Goal: Check status: Check status

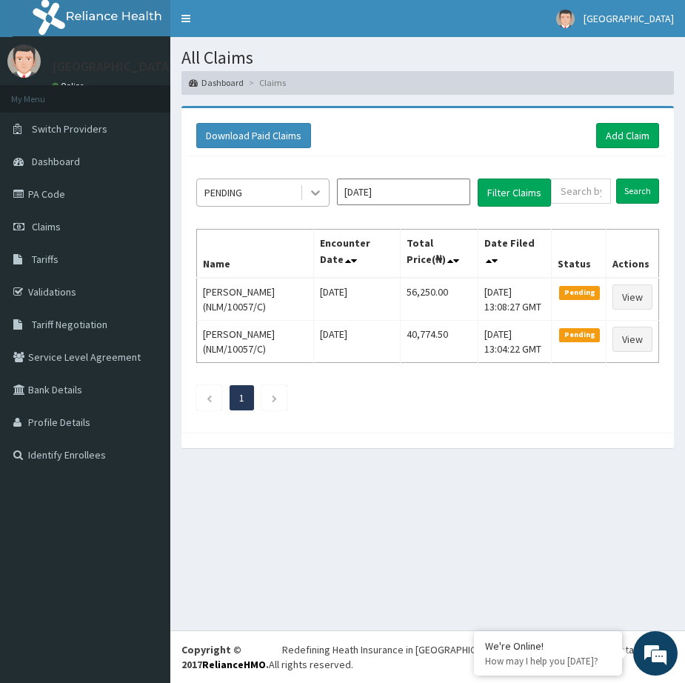
click at [315, 191] on icon at bounding box center [315, 192] width 15 height 15
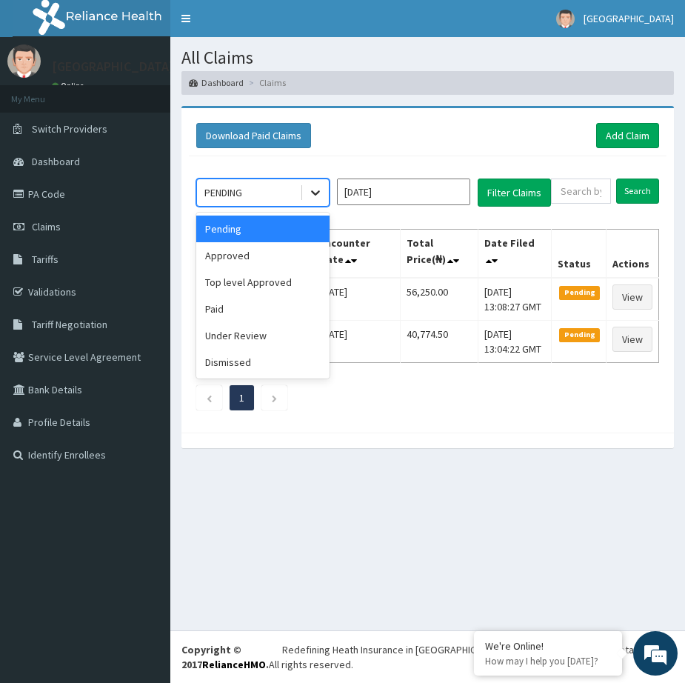
click at [318, 191] on icon at bounding box center [315, 192] width 9 height 5
click at [247, 255] on div "Approved" at bounding box center [262, 255] width 133 height 27
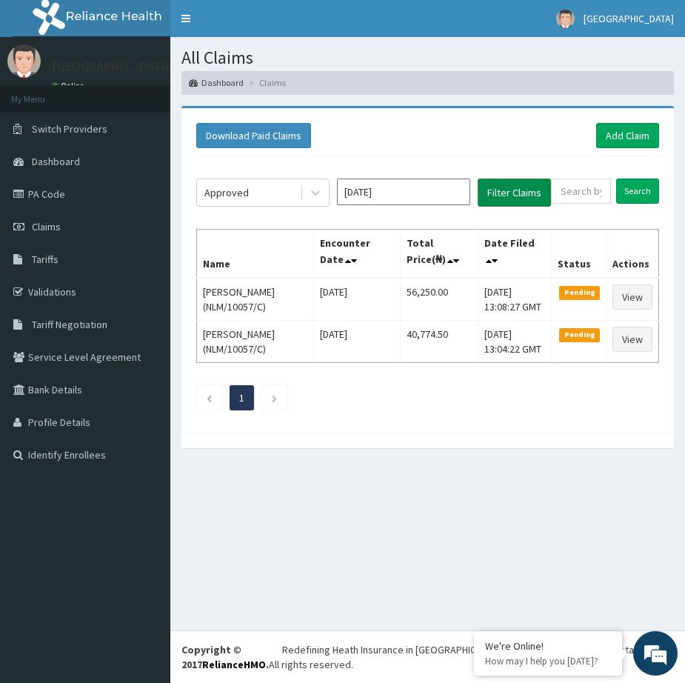
click at [512, 187] on button "Filter Claims" at bounding box center [514, 192] width 73 height 28
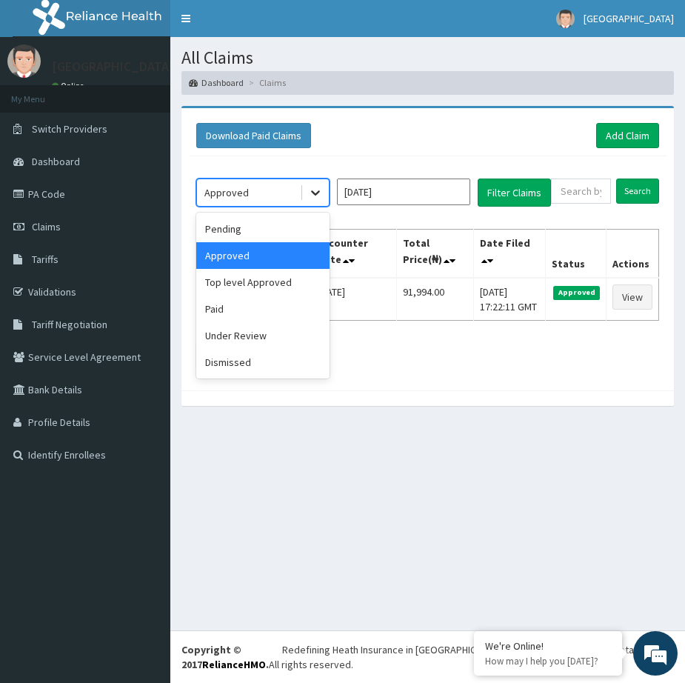
click at [315, 193] on icon at bounding box center [315, 192] width 9 height 5
click at [247, 331] on div "Under Review" at bounding box center [262, 335] width 133 height 27
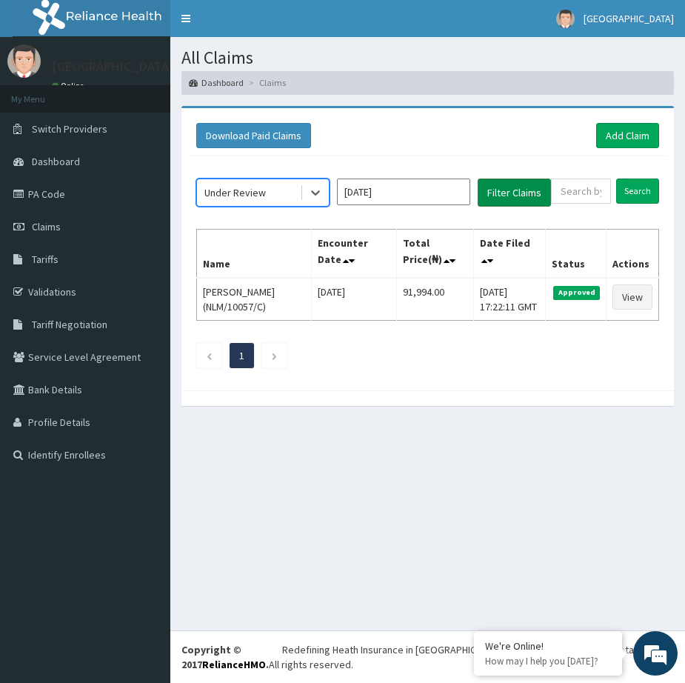
click at [499, 185] on button "Filter Claims" at bounding box center [514, 192] width 73 height 28
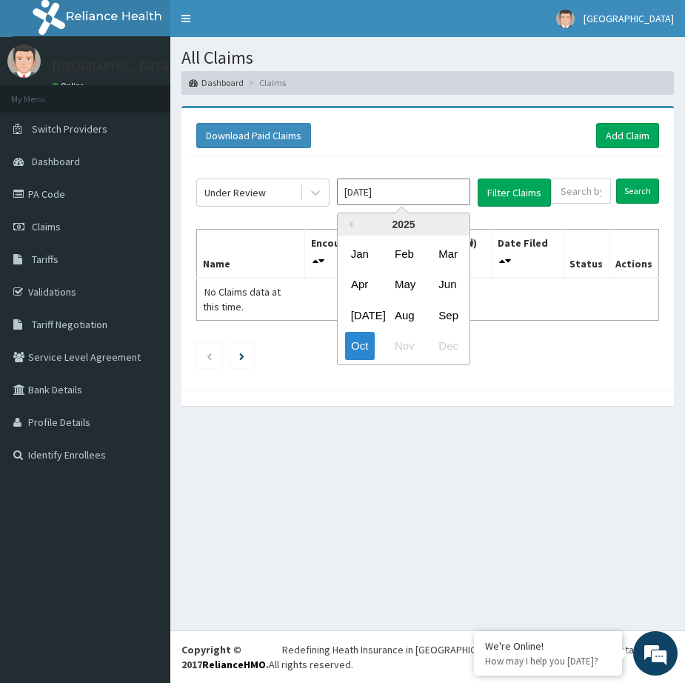
click at [445, 190] on input "[DATE]" at bounding box center [403, 191] width 133 height 27
click at [440, 314] on div "Sep" at bounding box center [447, 314] width 30 height 27
type input "[DATE]"
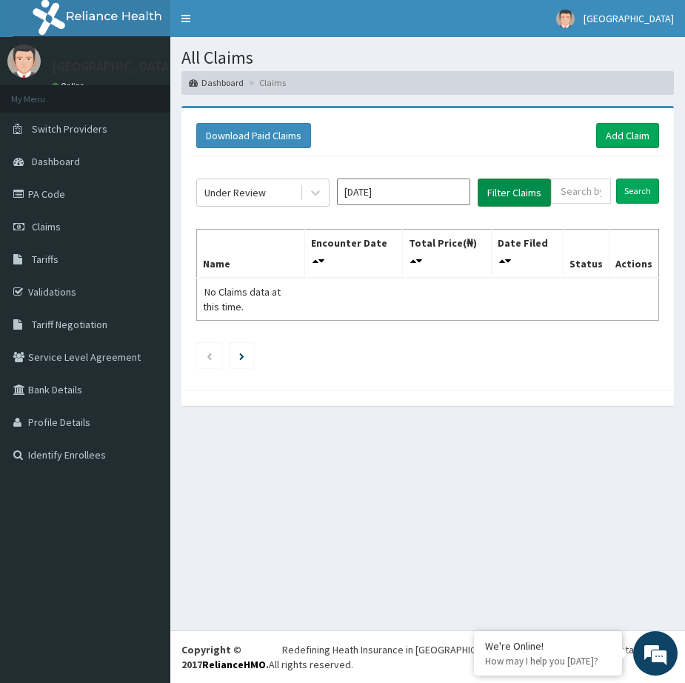
click at [526, 183] on button "Filter Claims" at bounding box center [514, 192] width 73 height 28
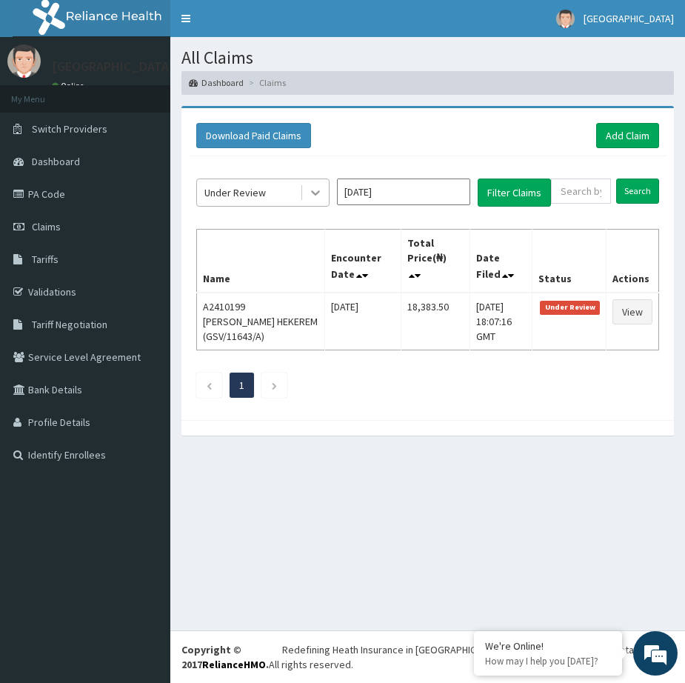
click at [315, 191] on icon at bounding box center [315, 192] width 15 height 15
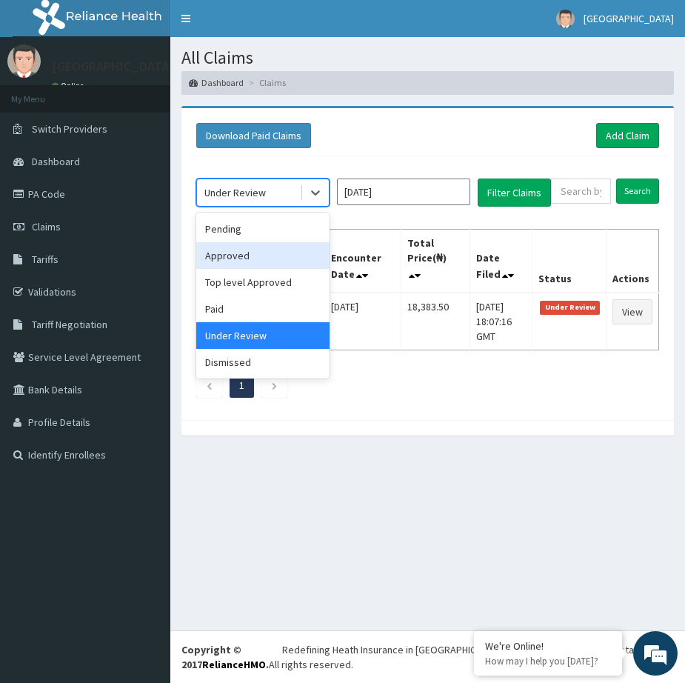
click at [236, 258] on div "Approved" at bounding box center [262, 255] width 133 height 27
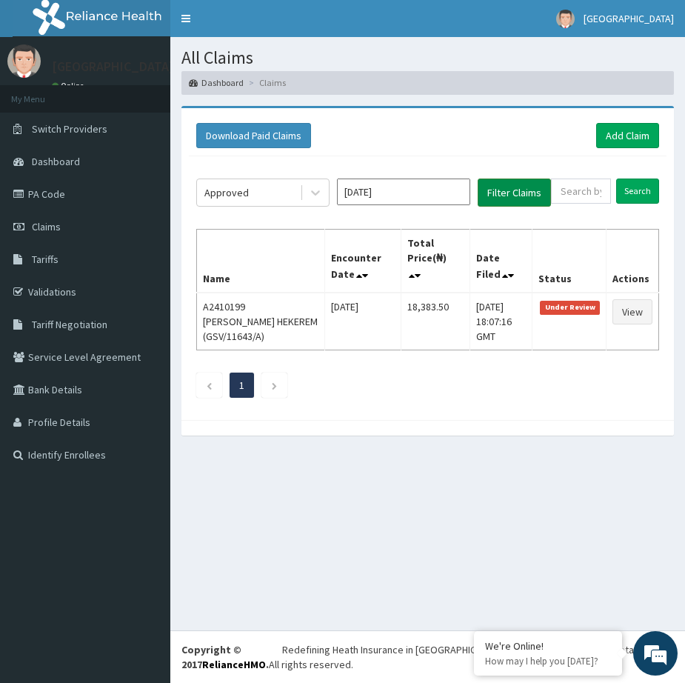
click at [512, 182] on button "Filter Claims" at bounding box center [514, 192] width 73 height 28
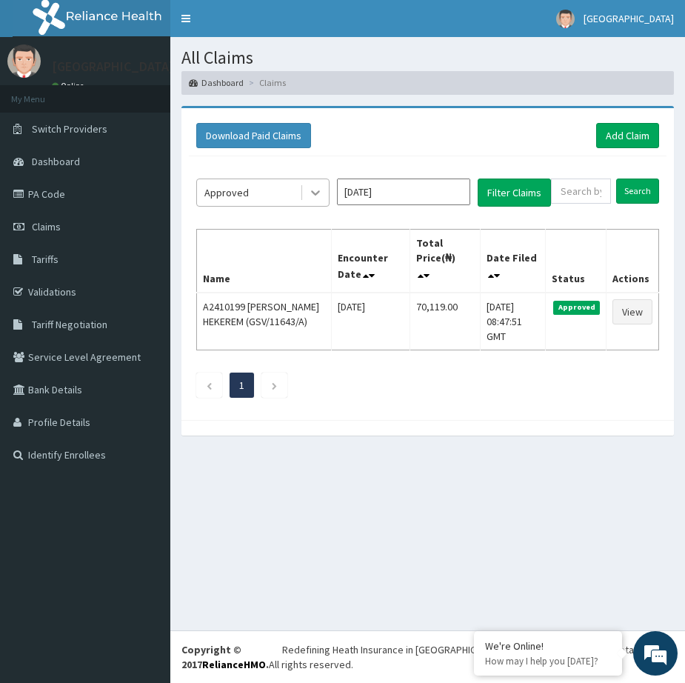
click at [318, 190] on icon at bounding box center [315, 192] width 15 height 15
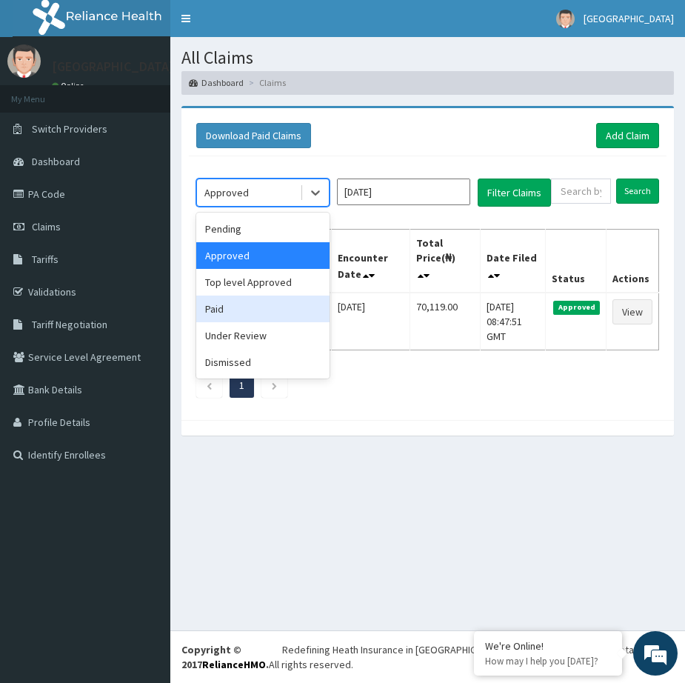
click at [255, 308] on div "Paid" at bounding box center [262, 308] width 133 height 27
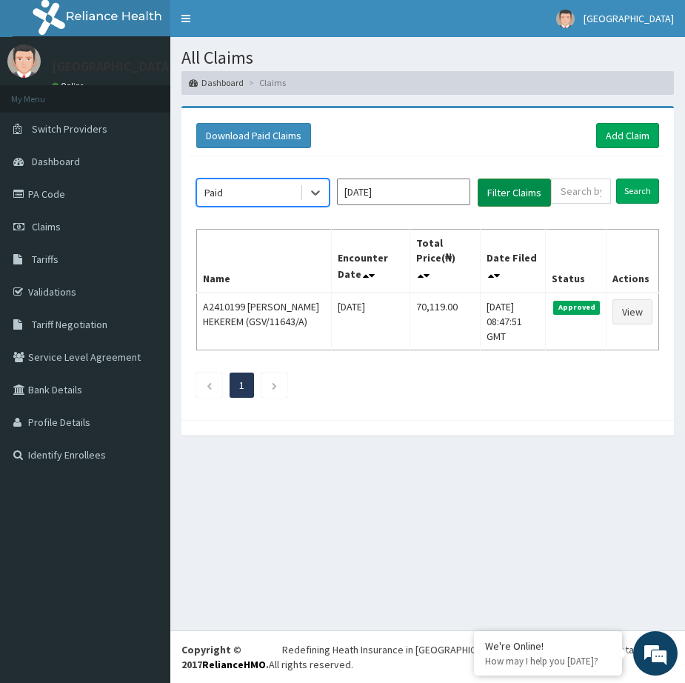
click at [501, 184] on button "Filter Claims" at bounding box center [514, 192] width 73 height 28
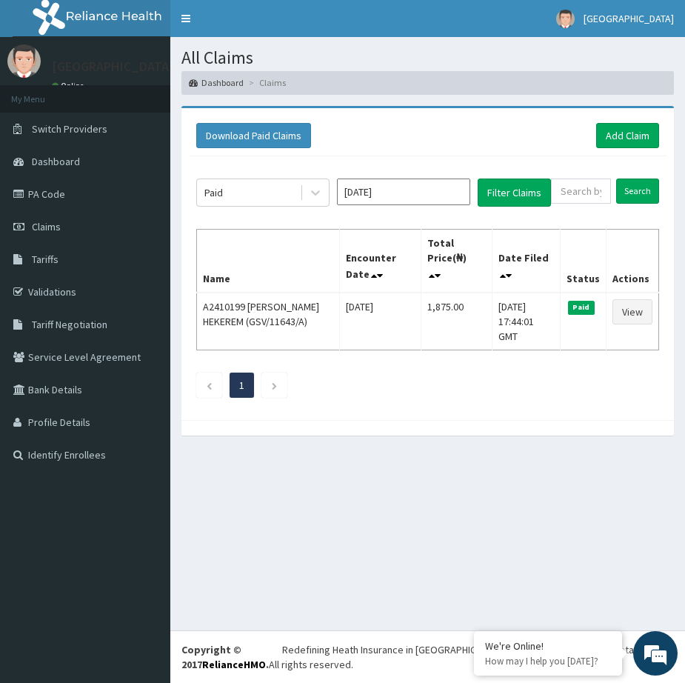
click at [478, 469] on div "All Claims Dashboard Claims Download Paid Claims Add Claim × Note you can only …" at bounding box center [427, 333] width 515 height 593
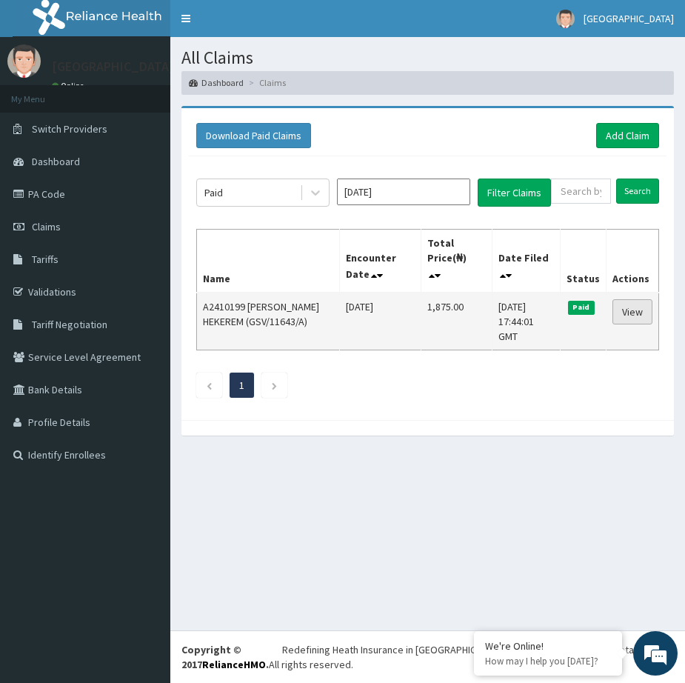
click at [626, 307] on link "View" at bounding box center [632, 311] width 40 height 25
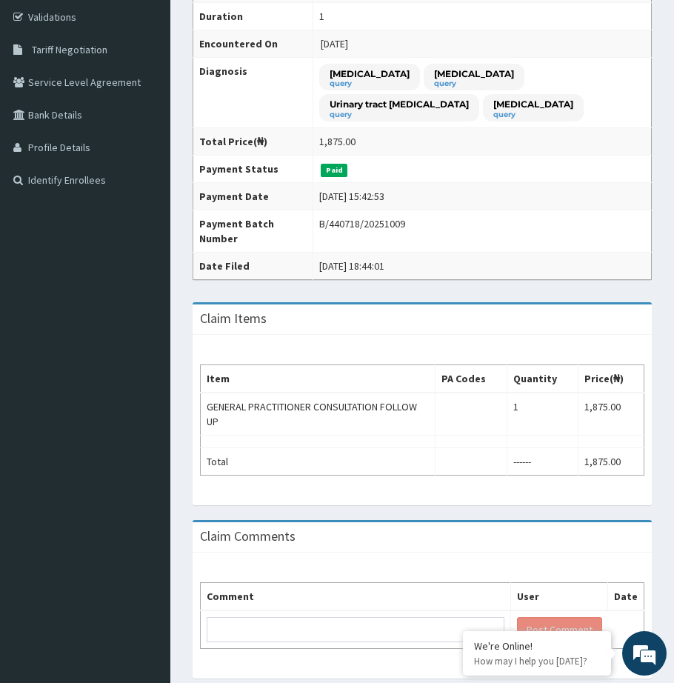
scroll to position [338, 0]
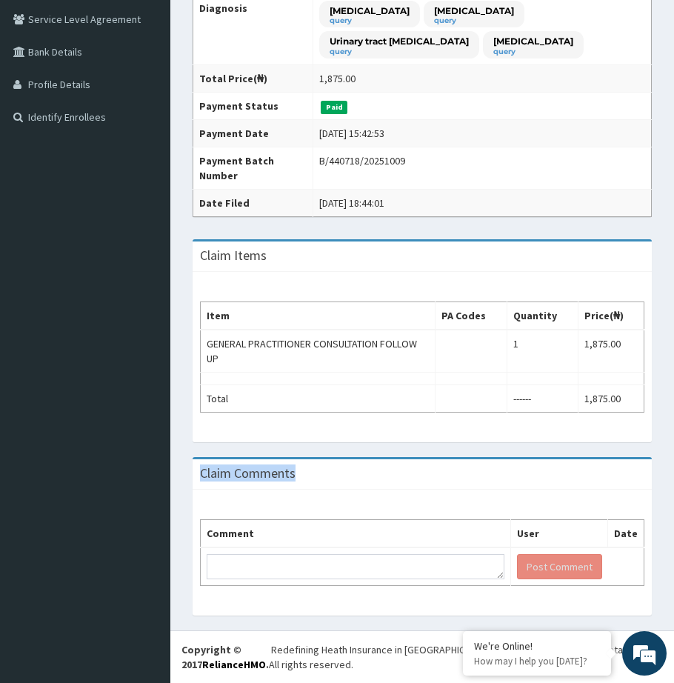
drag, startPoint x: 201, startPoint y: 470, endPoint x: 301, endPoint y: 475, distance: 100.1
click at [301, 475] on div "Claim Comments" at bounding box center [422, 474] width 459 height 30
copy h3 "Claim Comments"
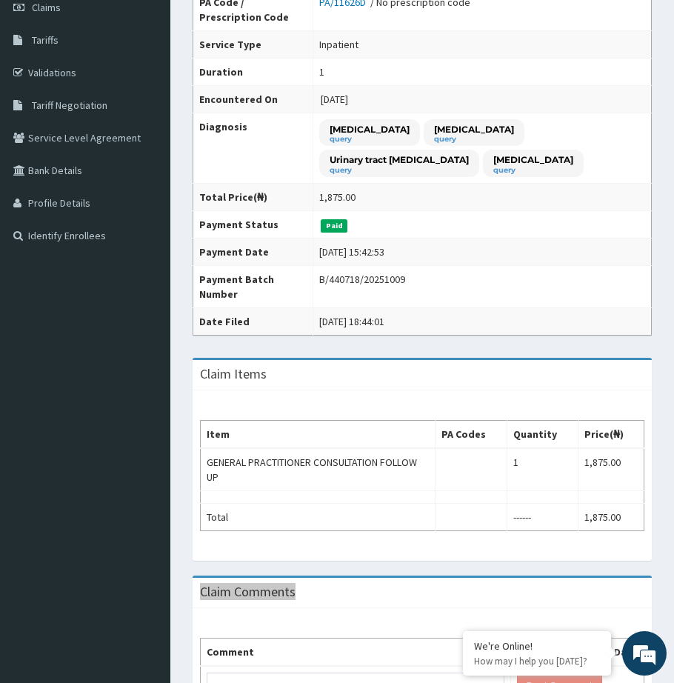
scroll to position [0, 0]
